Goal: Check status

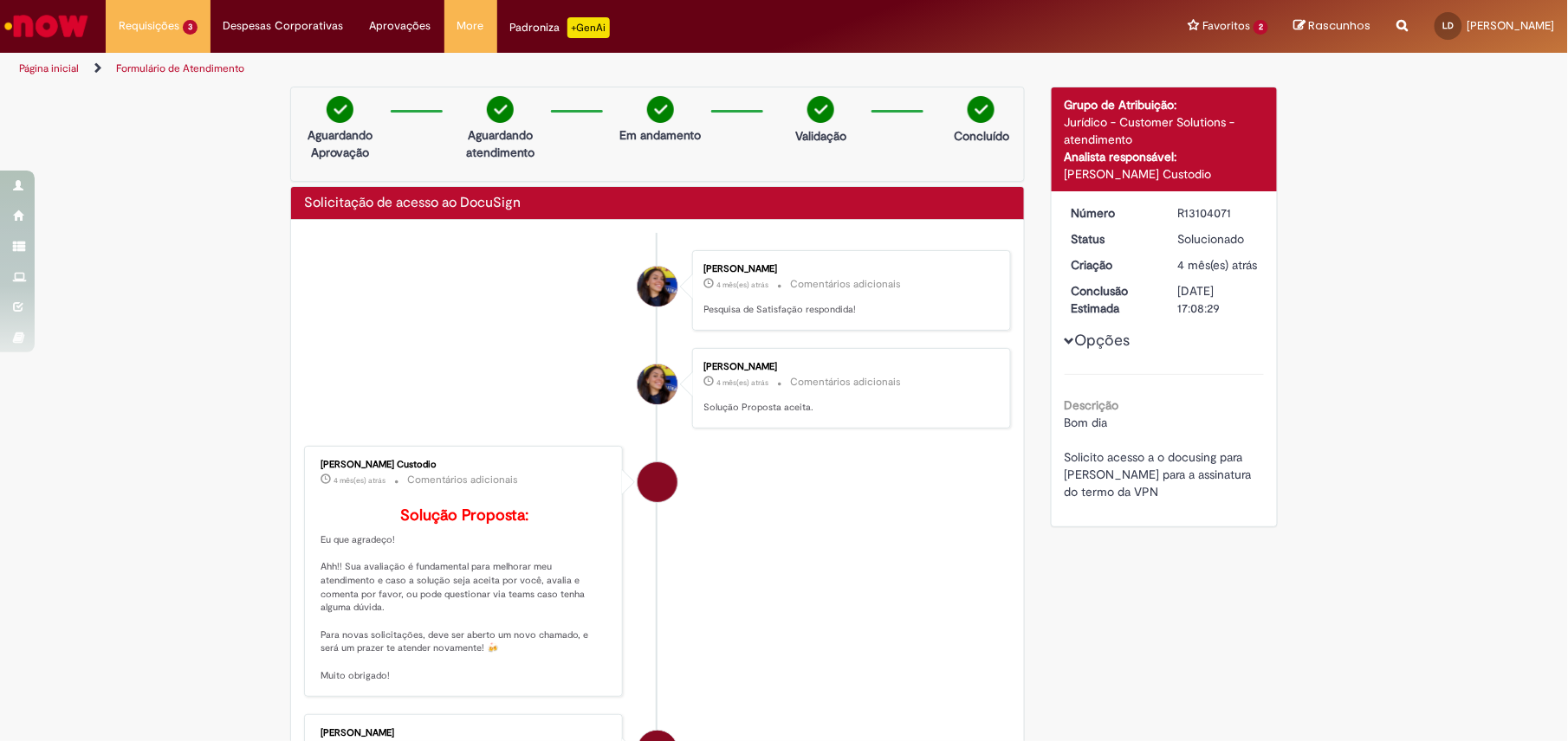
click at [57, 23] on img "Ir para a Homepage" at bounding box center [46, 26] width 89 height 35
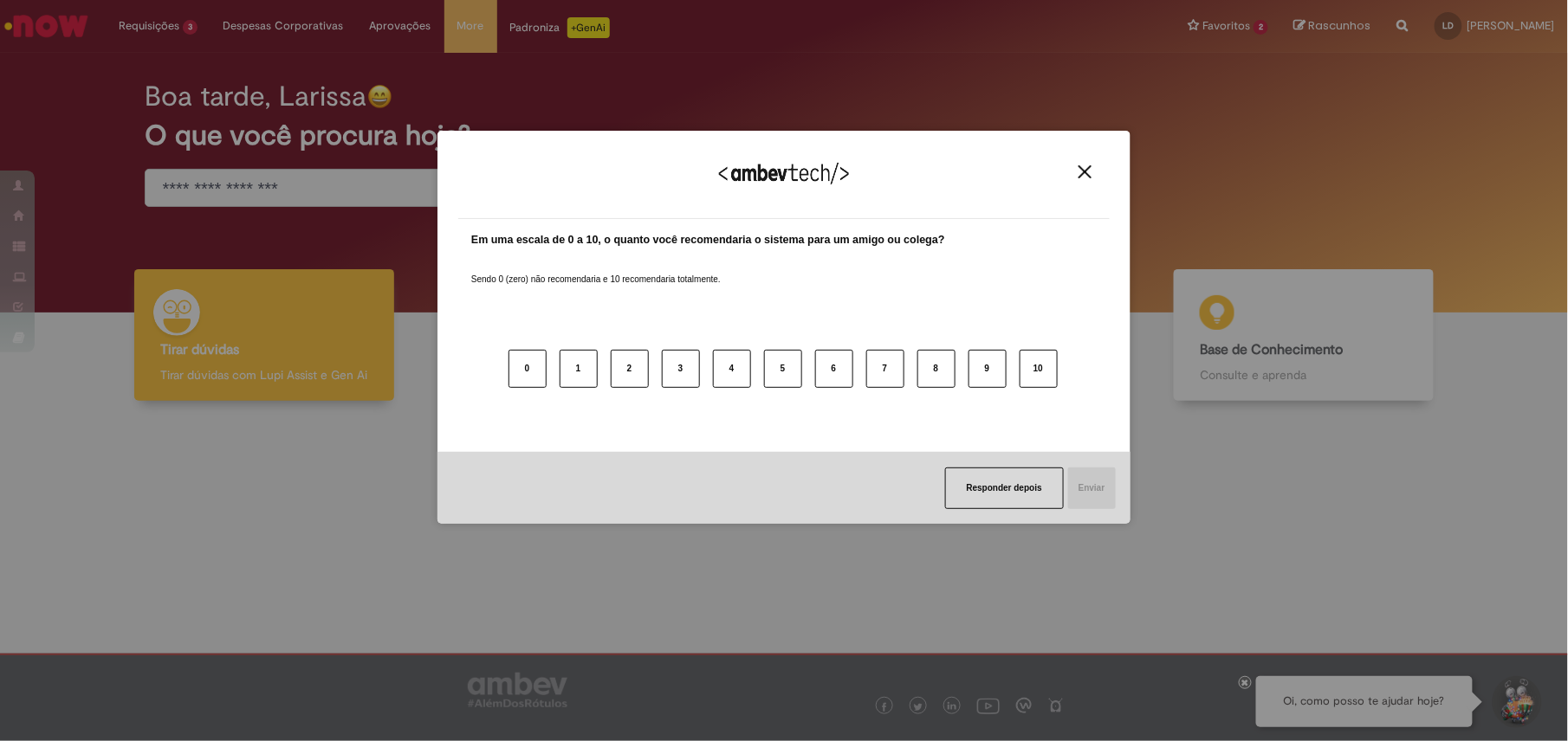
click at [1103, 175] on div "Agradecemos seu feedback!" at bounding box center [783, 184] width 651 height 67
click at [1078, 177] on button "Close" at bounding box center [1085, 171] width 24 height 15
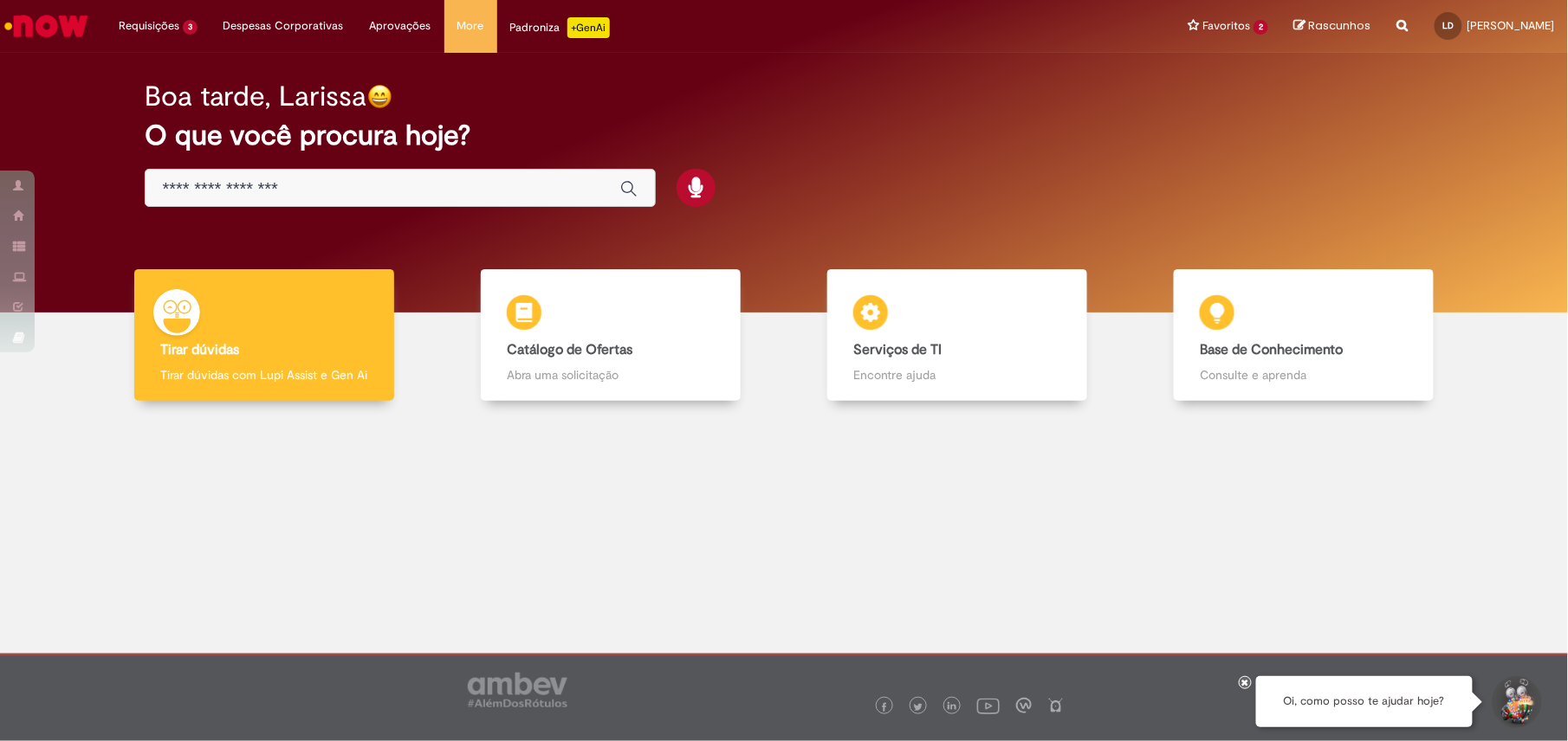
drag, startPoint x: 31, startPoint y: 3, endPoint x: 908, endPoint y: 459, distance: 988.5
click at [908, 459] on div at bounding box center [784, 540] width 1542 height 252
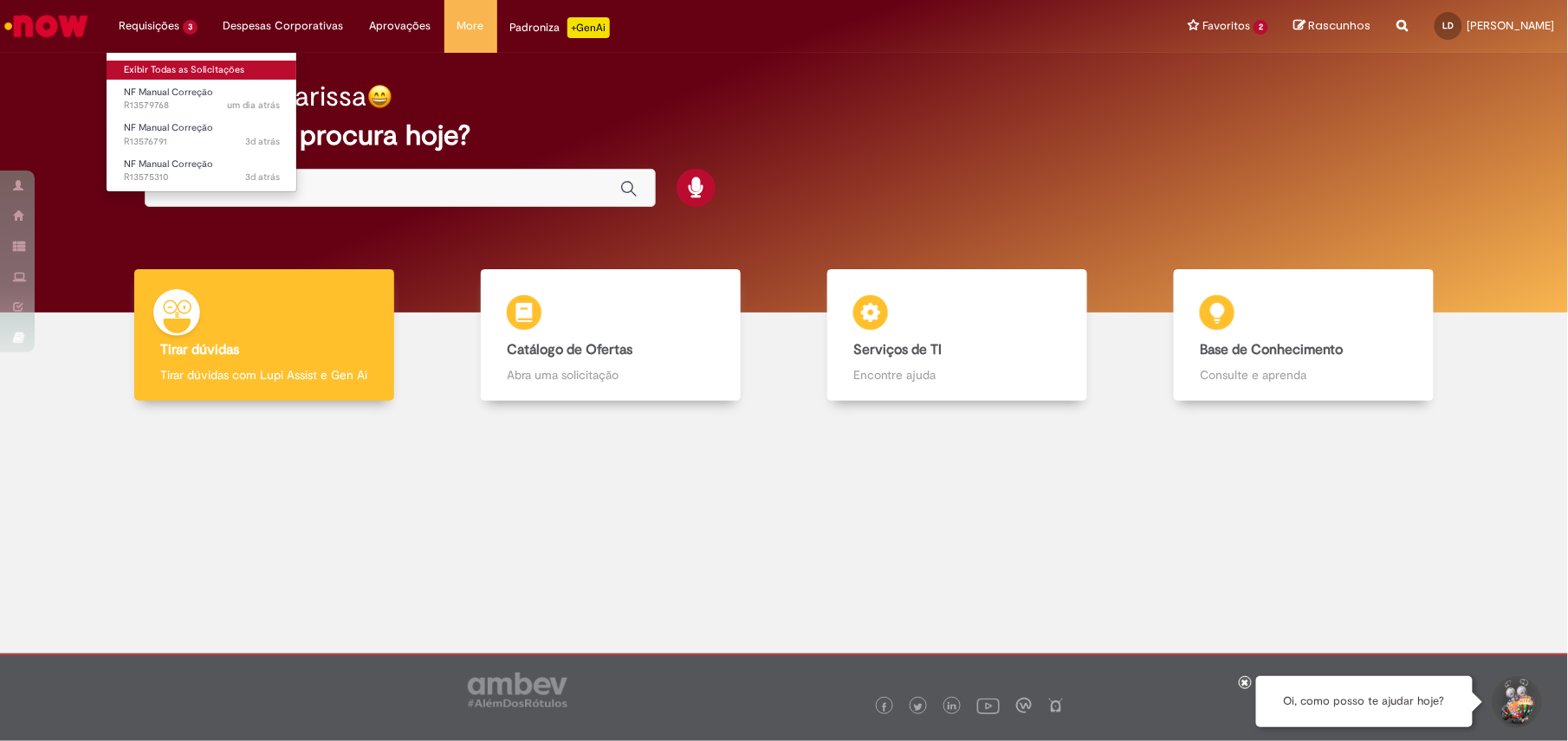
click at [170, 71] on link "Exibir Todas as Solicitações" at bounding box center [202, 70] width 191 height 19
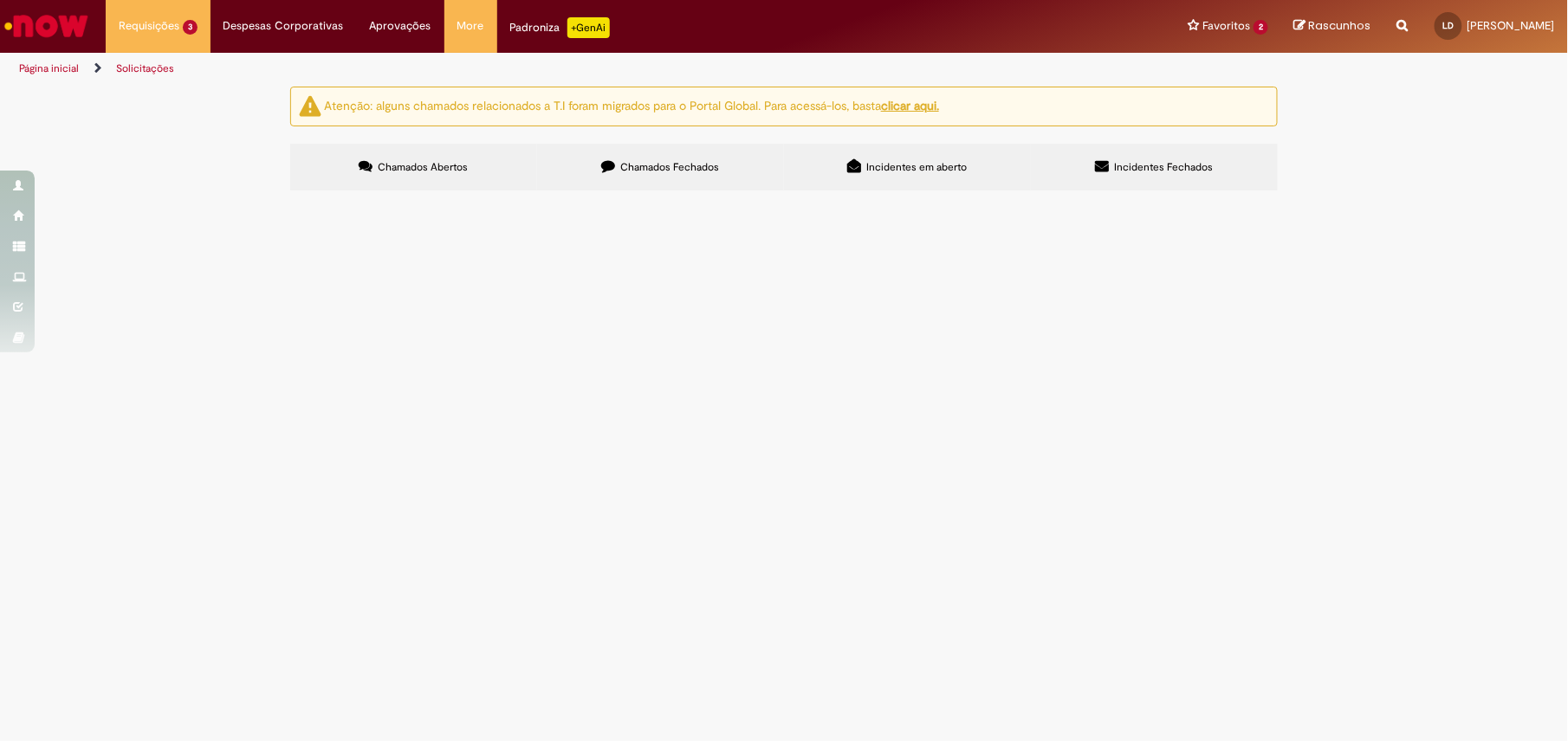
click at [0, 0] on div at bounding box center [0, 0] width 0 height 0
click at [961, 178] on label "Incidentes em aberto" at bounding box center [907, 168] width 246 height 47
click at [652, 181] on label "Chamados Fechados" at bounding box center [661, 168] width 246 height 47
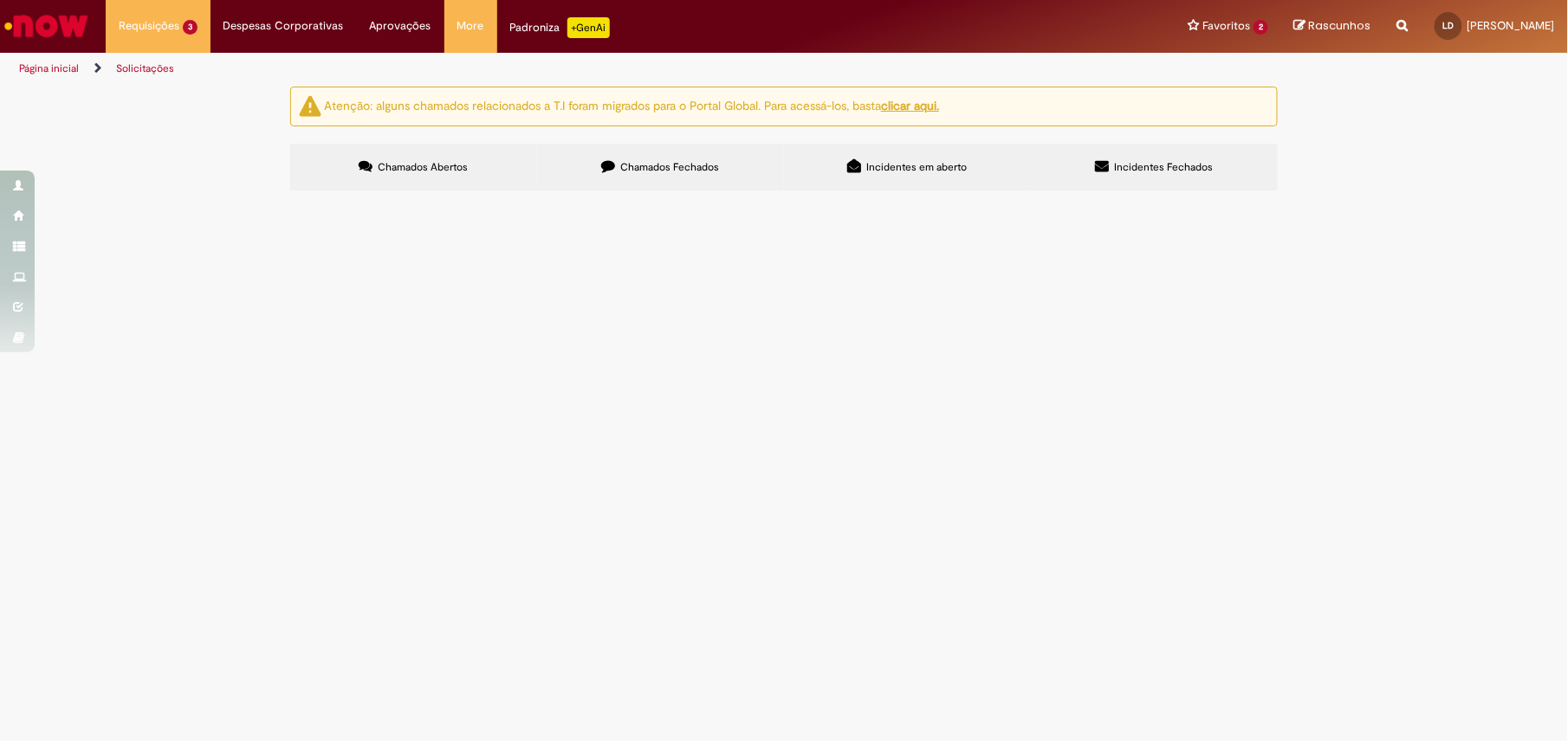
click at [0, 0] on span "Olá boa tarde, preciso do acesso aos grupos solucionadores para tratar as deman…" at bounding box center [0, 0] width 0 height 0
click at [0, 0] on td "Solicitação e Recuperação de Acessos" at bounding box center [0, 0] width 0 height 0
click at [0, 0] on span "Solicitação e Recuperação de Acessos" at bounding box center [0, 0] width 0 height 0
click at [334, 261] on body "Pular para o conteúdo da página Requisições 3 Exibir Todas as Solicitações NF M…" at bounding box center [784, 370] width 1568 height 741
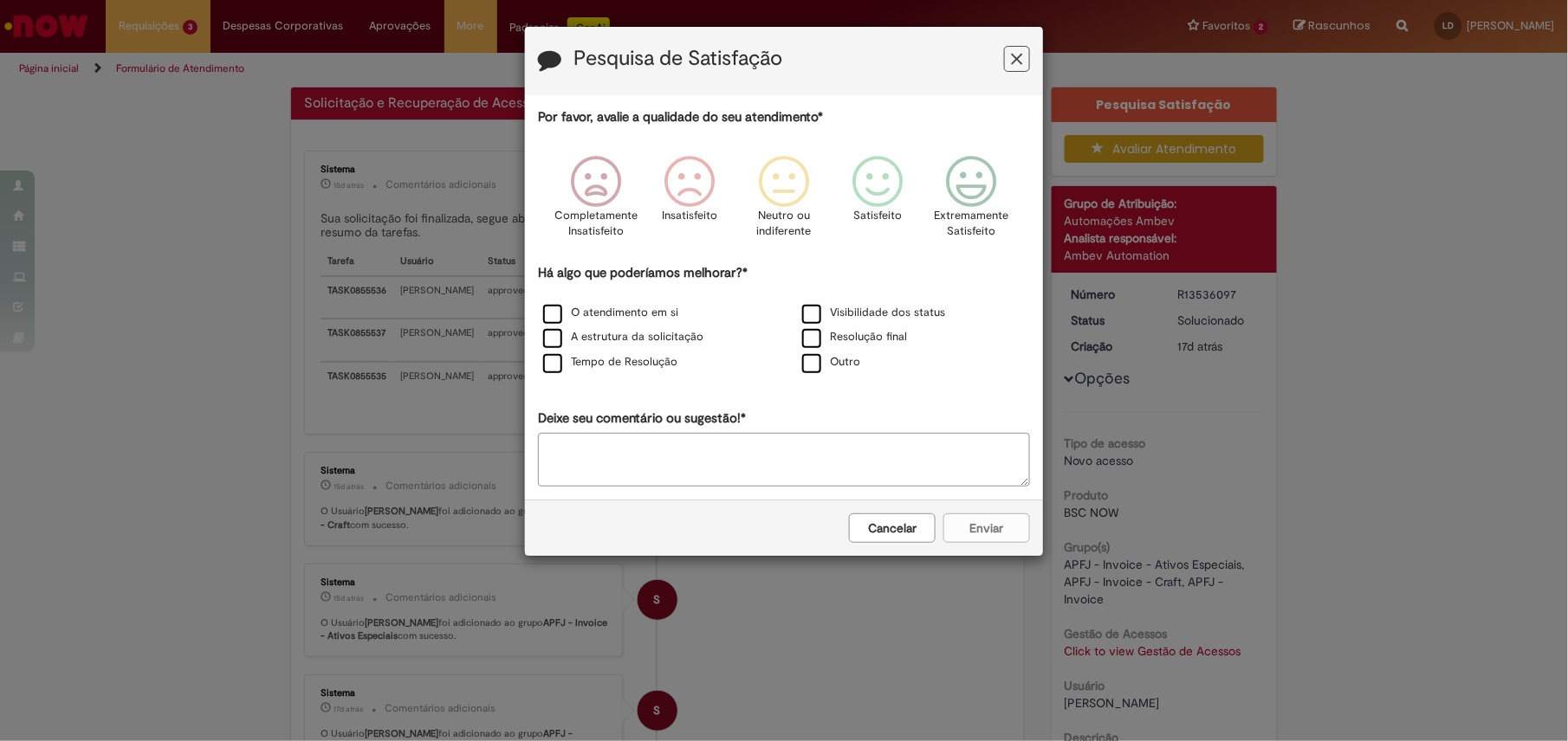
click at [1030, 52] on div "Pesquisa de Satisfação" at bounding box center [784, 61] width 518 height 68
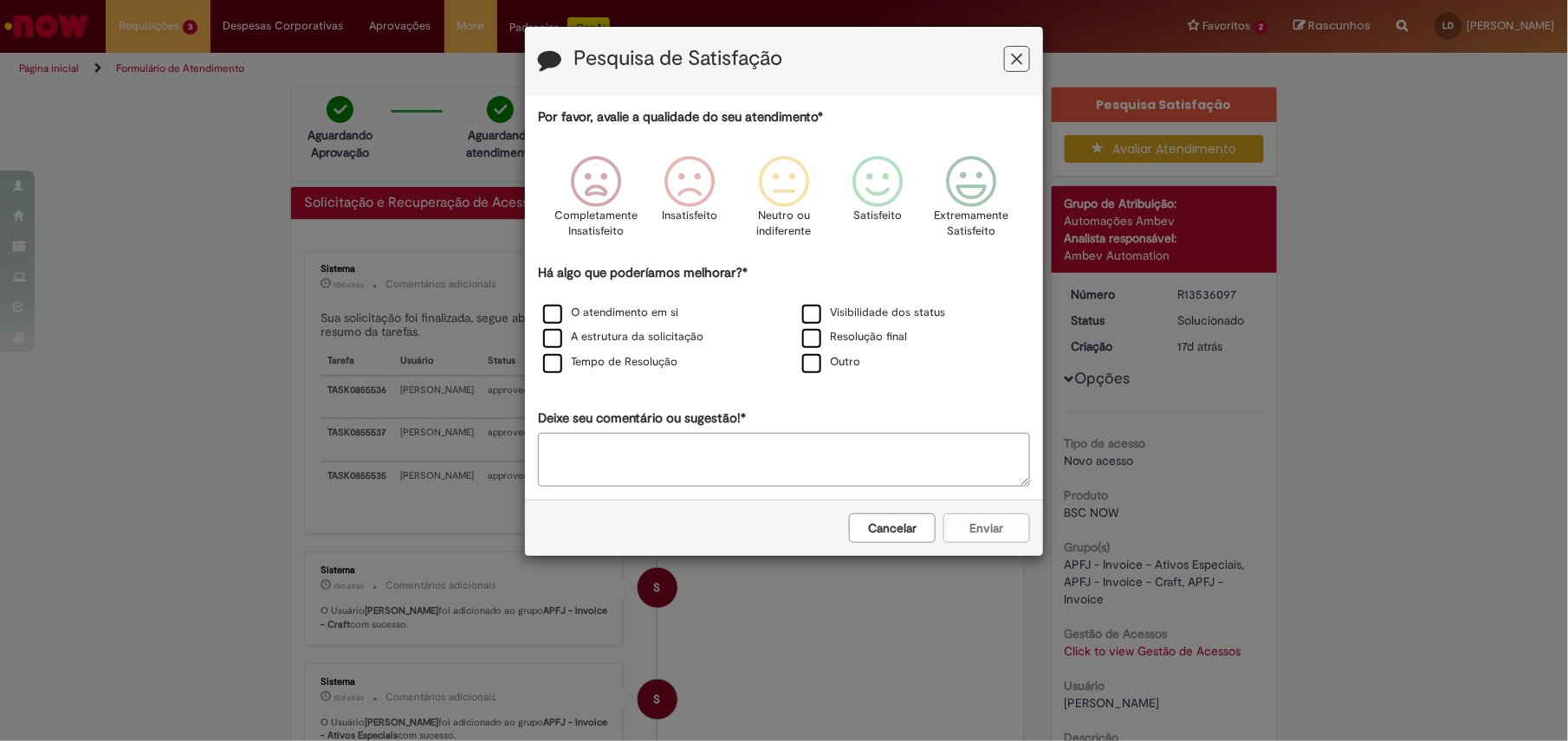
click at [1014, 52] on icon "Feedback" at bounding box center [1017, 59] width 11 height 18
